Goal: Find specific page/section: Find specific page/section

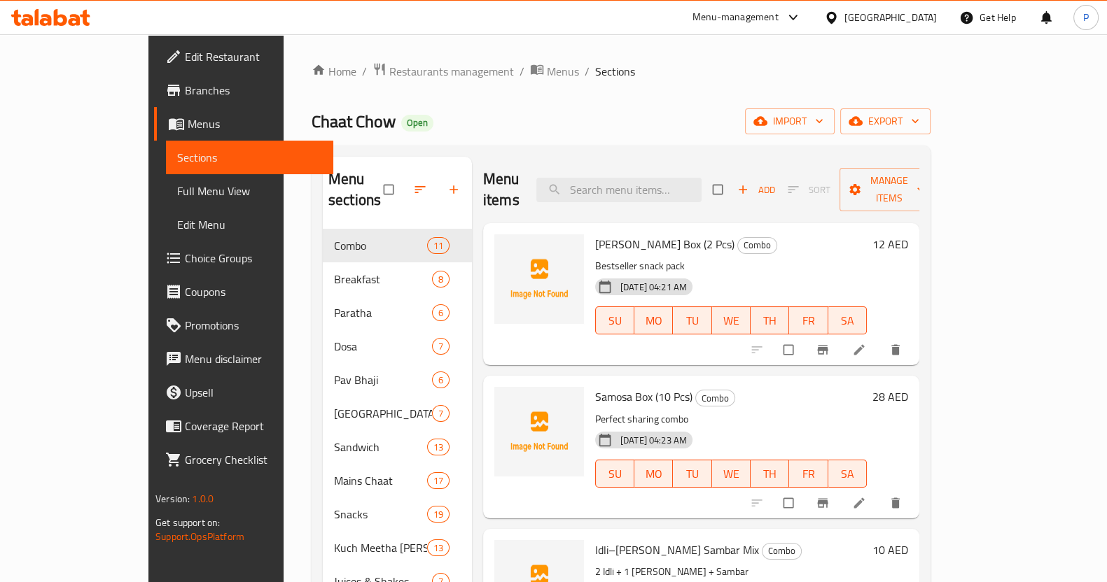
click at [776, 15] on div "Menu-management" at bounding box center [735, 17] width 86 height 17
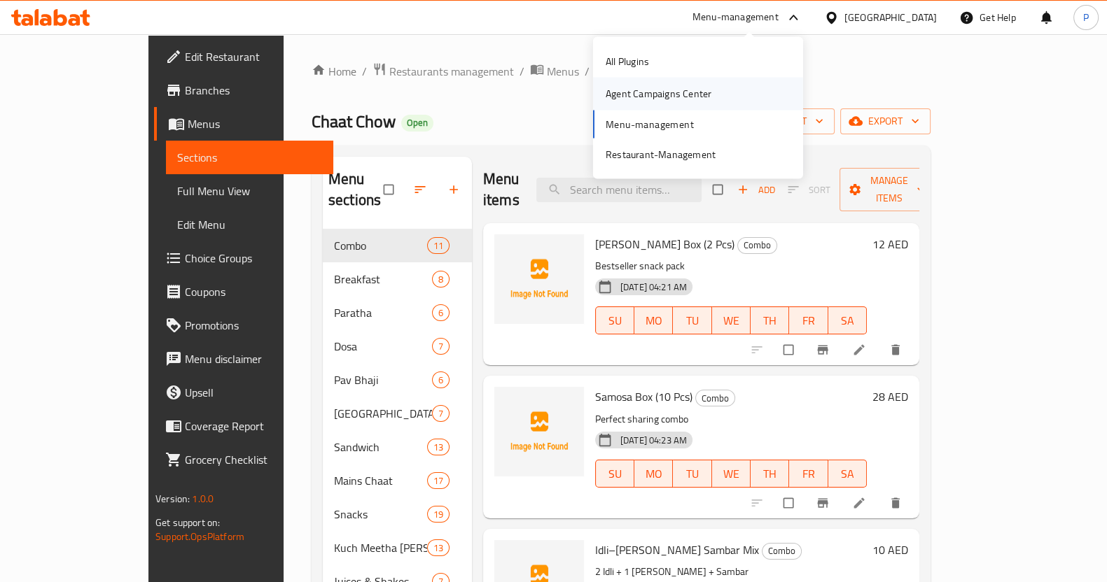
click at [640, 90] on div "Agent Campaigns Center" at bounding box center [659, 93] width 106 height 15
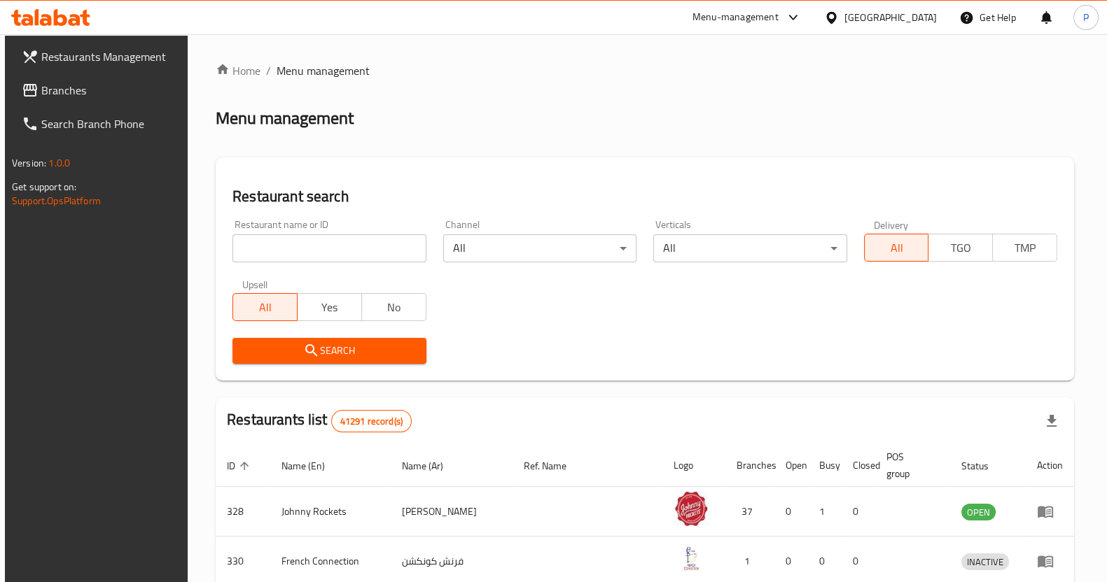
click at [352, 232] on div "Restaurant name or ID Restaurant name or ID" at bounding box center [328, 241] width 193 height 43
click at [354, 258] on input "search" at bounding box center [328, 249] width 193 height 28
click at [696, 14] on div "Menu-management" at bounding box center [735, 17] width 86 height 17
click at [669, 95] on div "Agent Campaigns Center" at bounding box center [659, 93] width 106 height 15
